Goal: Find contact information: Find contact information

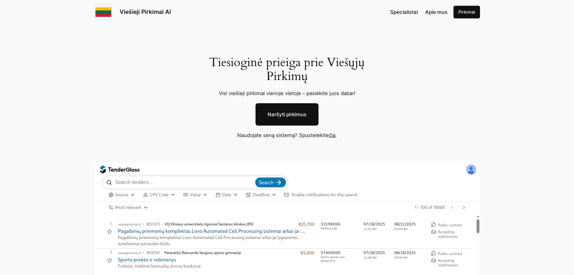
click at [410, 13] on span "Specialistai" at bounding box center [404, 12] width 28 height 6
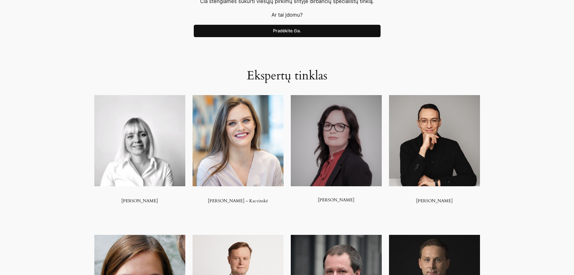
scroll to position [279, 0]
drag, startPoint x: 159, startPoint y: 200, endPoint x: 120, endPoint y: 201, distance: 39.8
click at [120, 201] on h3 "[PERSON_NAME]" at bounding box center [139, 200] width 91 height 5
copy h3 "[PERSON_NAME]"
drag, startPoint x: 273, startPoint y: 200, endPoint x: 203, endPoint y: 196, distance: 70.0
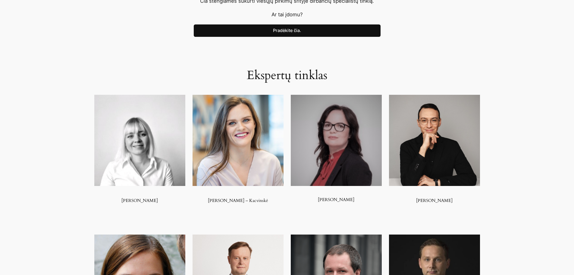
click at [203, 196] on div "[PERSON_NAME] – Kacvinskė" at bounding box center [238, 149] width 91 height 108
copy h3 "Karolina Telyčėnaitė – Kacvinskė"
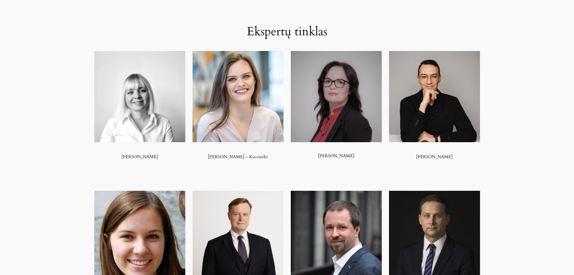
scroll to position [321, 0]
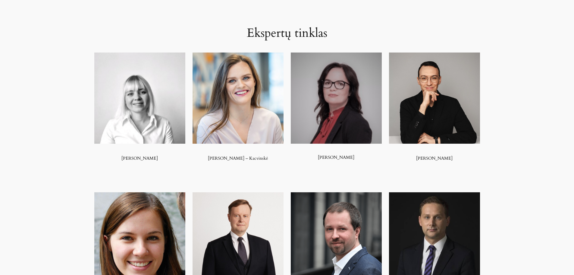
drag, startPoint x: 356, startPoint y: 155, endPoint x: 317, endPoint y: 158, distance: 39.6
click at [317, 158] on h3 "Vilma Rozenbergaitė" at bounding box center [336, 154] width 91 height 11
copy h3 "Vilma Rozenbergaitė"
click at [537, 146] on div "Ekspertų tinklas Dovilė Čemertinienė Karolina Telyčėnaitė – Kacvinskė Vilma Roz…" at bounding box center [287, 163] width 574 height 337
drag, startPoint x: 417, startPoint y: 158, endPoint x: 413, endPoint y: 157, distance: 4.0
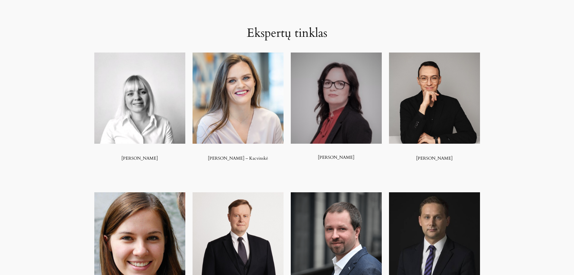
click at [413, 157] on h3 "Giovanni Proietta" at bounding box center [434, 157] width 91 height 5
copy h3 "Giovanni Proietta"
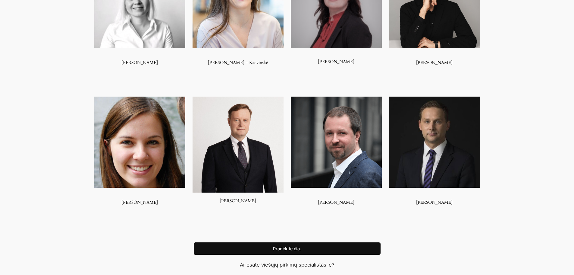
scroll to position [463, 0]
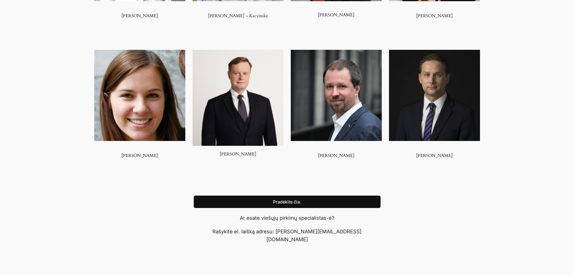
drag, startPoint x: 144, startPoint y: 156, endPoint x: 119, endPoint y: 154, distance: 25.1
click at [119, 154] on h3 "Džordana Savelaitė" at bounding box center [139, 155] width 91 height 5
copy h3 "Džordana Savelaitė"
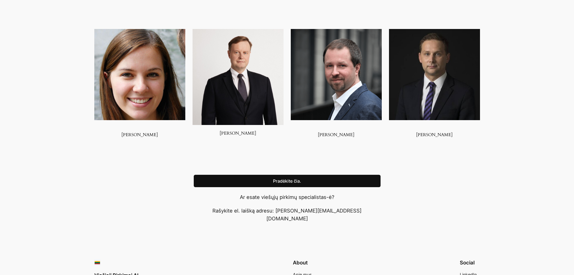
scroll to position [524, 0]
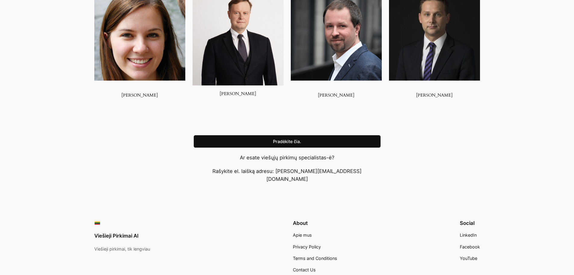
drag, startPoint x: 253, startPoint y: 93, endPoint x: 221, endPoint y: 81, distance: 34.0
click at [222, 93] on h3 "Tomas Seikalis" at bounding box center [238, 93] width 91 height 5
copy h3 "Tomas Seikalis"
drag, startPoint x: 358, startPoint y: 92, endPoint x: 317, endPoint y: 92, distance: 40.7
click at [316, 93] on div "Dominykas Gustainis" at bounding box center [336, 43] width 91 height 108
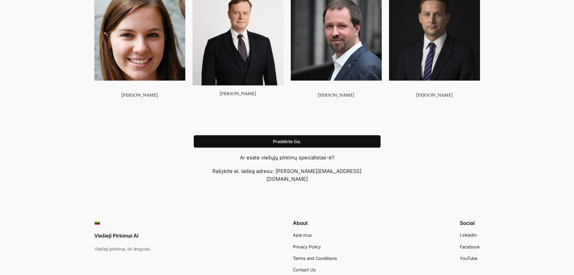
copy h3 "Dominykas Gustainis"
drag, startPoint x: 454, startPoint y: 96, endPoint x: 415, endPoint y: 93, distance: 39.5
click at [416, 95] on h3 "Mantas Meizeraitis" at bounding box center [434, 95] width 91 height 5
copy h3 "Mantas Meizeraitis"
